Goal: Task Accomplishment & Management: Complete application form

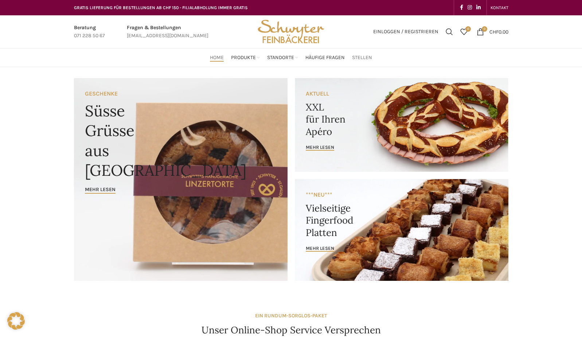
click at [365, 57] on span "Stellen" at bounding box center [362, 57] width 20 height 7
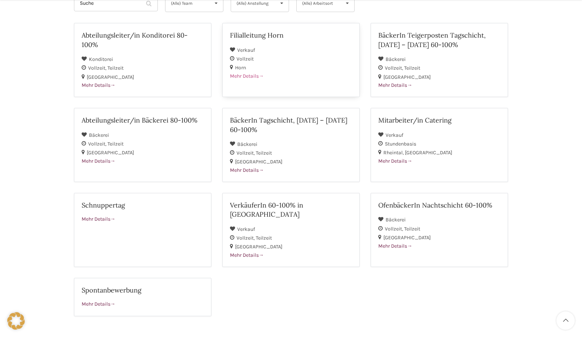
scroll to position [119, 0]
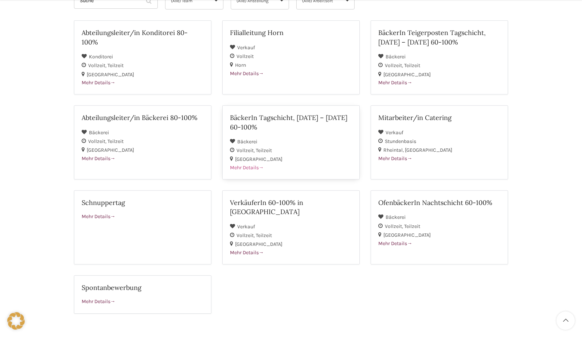
click at [245, 164] on span "Mehr Details" at bounding box center [247, 167] width 34 height 6
